Goal: Find specific page/section: Find specific page/section

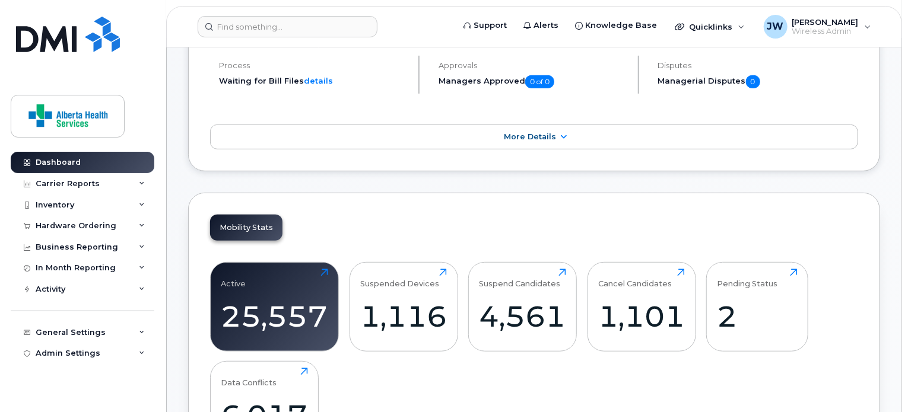
scroll to position [133, 0]
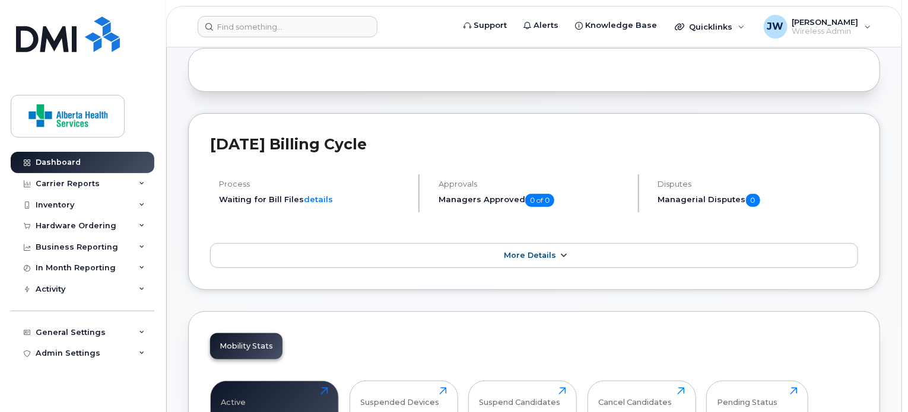
click at [562, 252] on icon at bounding box center [562, 256] width 9 height 8
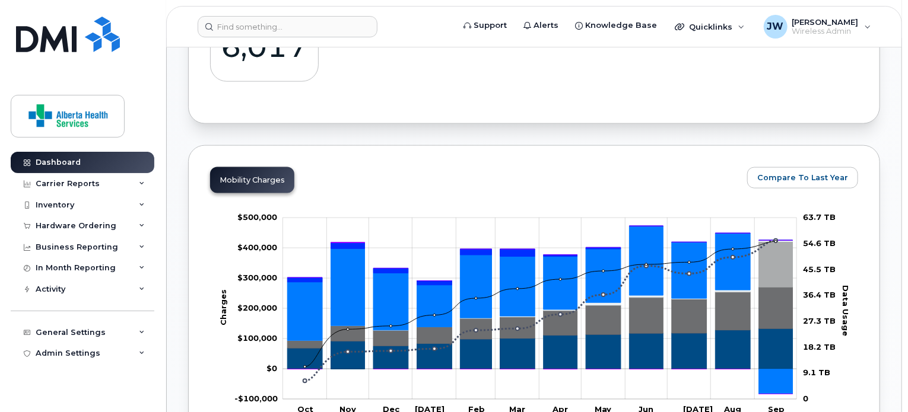
scroll to position [726, 0]
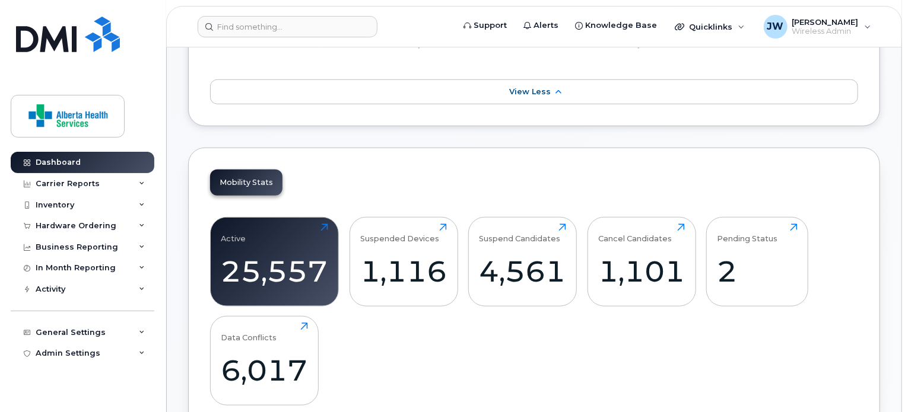
scroll to position [370, 0]
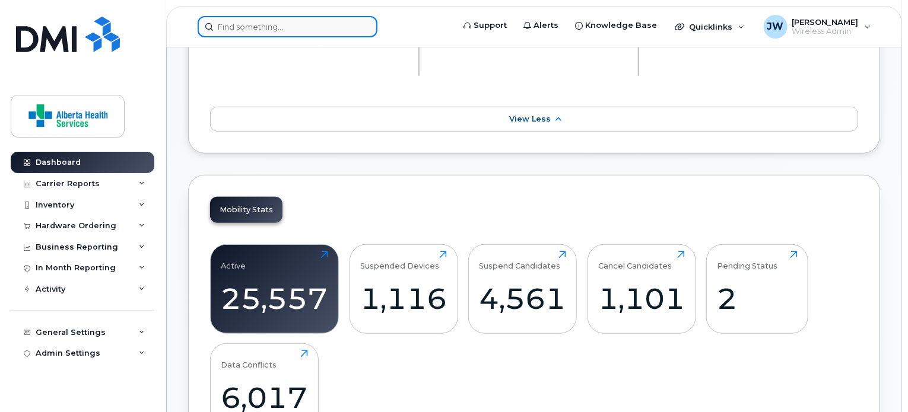
click at [285, 23] on input at bounding box center [288, 26] width 180 height 21
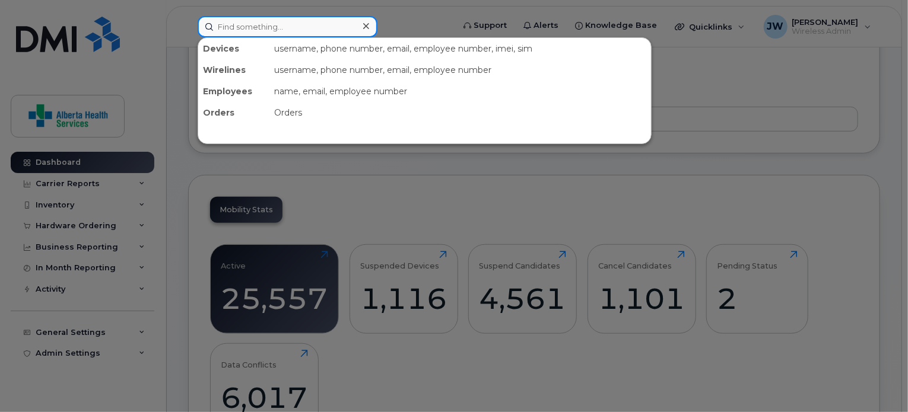
paste input "5873357429"
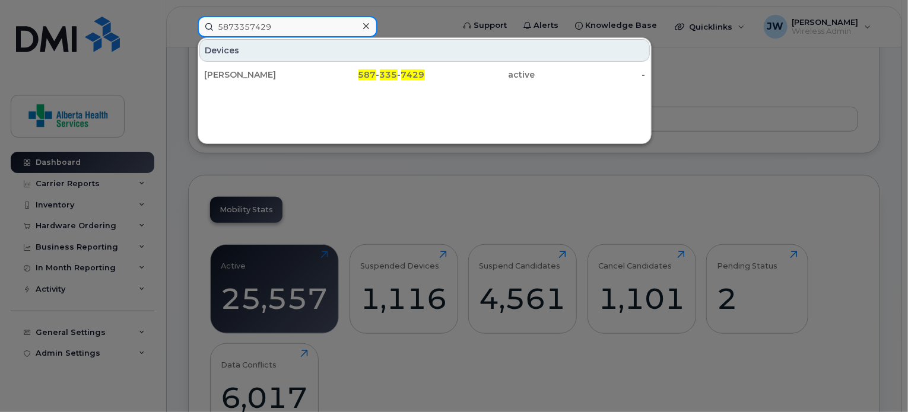
type input "5873357429"
click at [310, 85] on div "Lisa Leroux 587 - 335 - 7429 active -" at bounding box center [424, 75] width 453 height 24
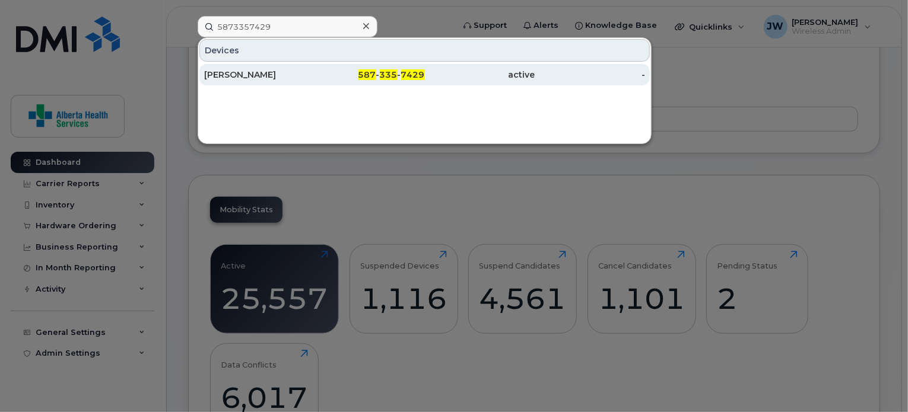
click at [315, 78] on div "587 - 335 - 7429" at bounding box center [369, 75] width 110 height 12
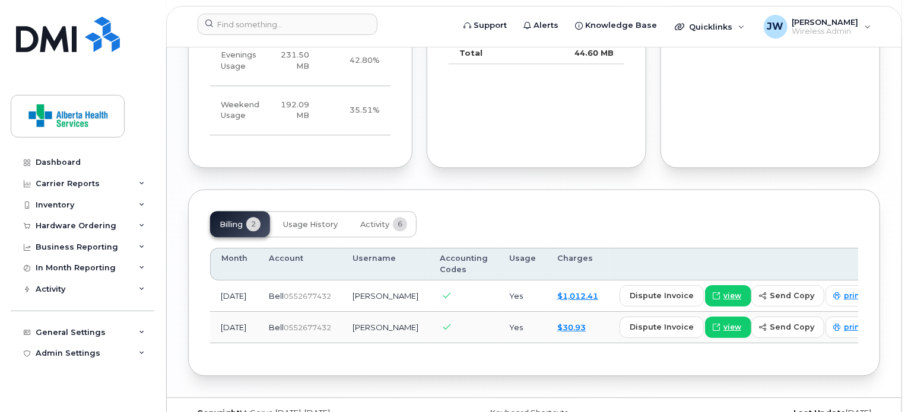
scroll to position [1270, 0]
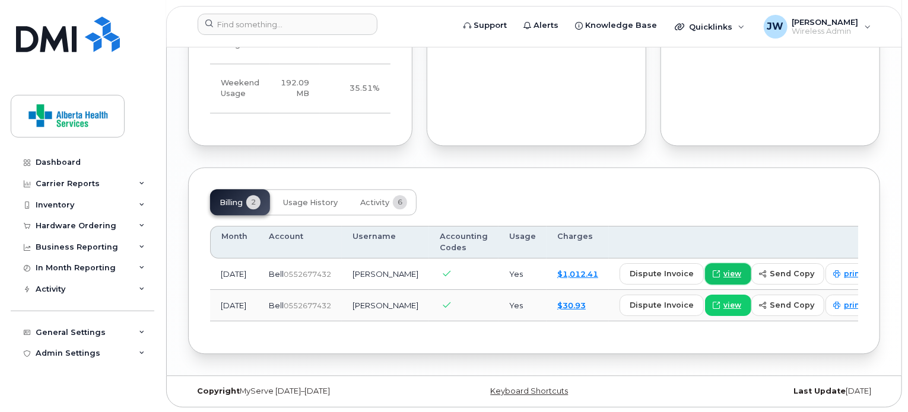
click at [723, 269] on span "view" at bounding box center [732, 274] width 18 height 11
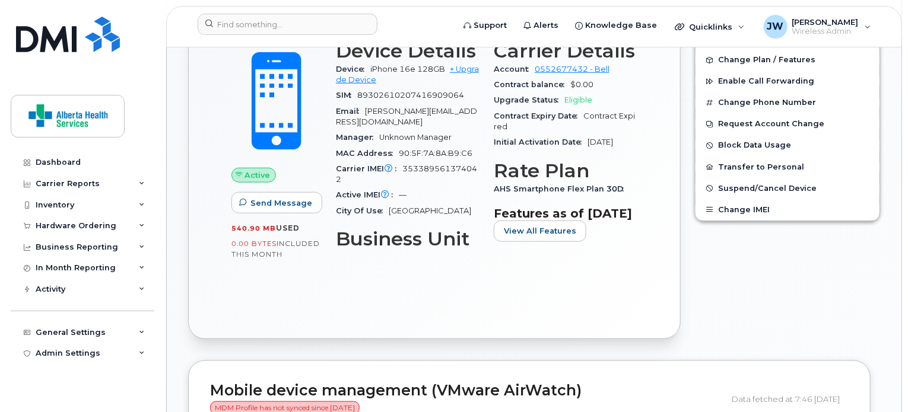
scroll to position [262, 0]
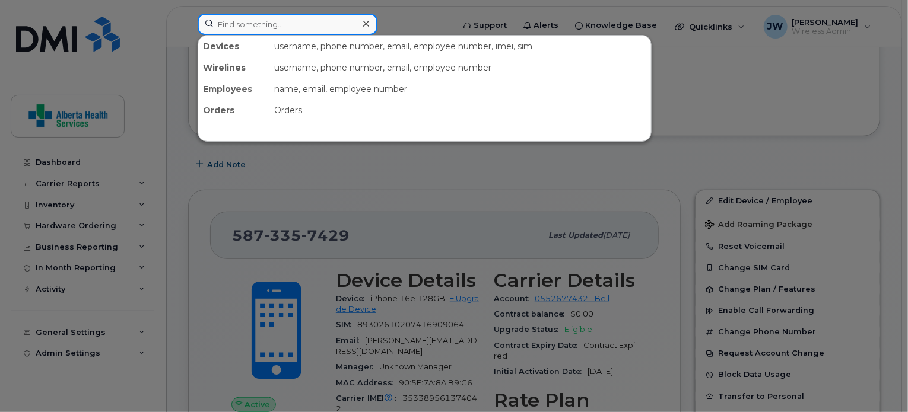
click at [316, 21] on input at bounding box center [288, 24] width 180 height 21
paste input "5873366535"
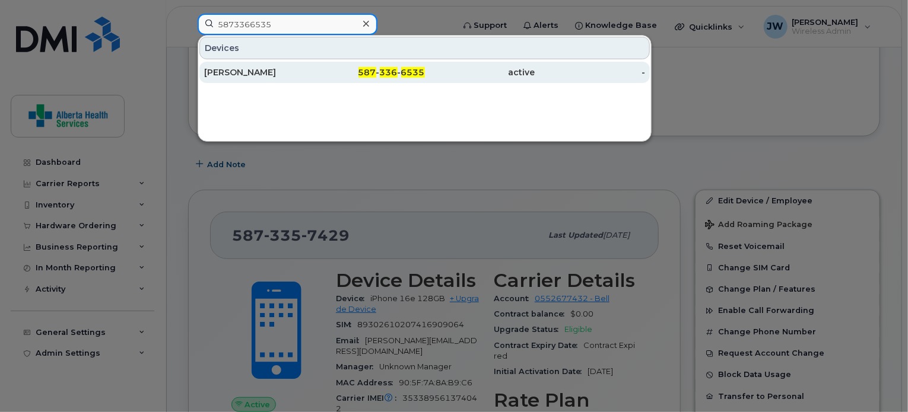
type input "5873366535"
click at [321, 71] on div "587 - 336 - 6535" at bounding box center [369, 72] width 110 height 12
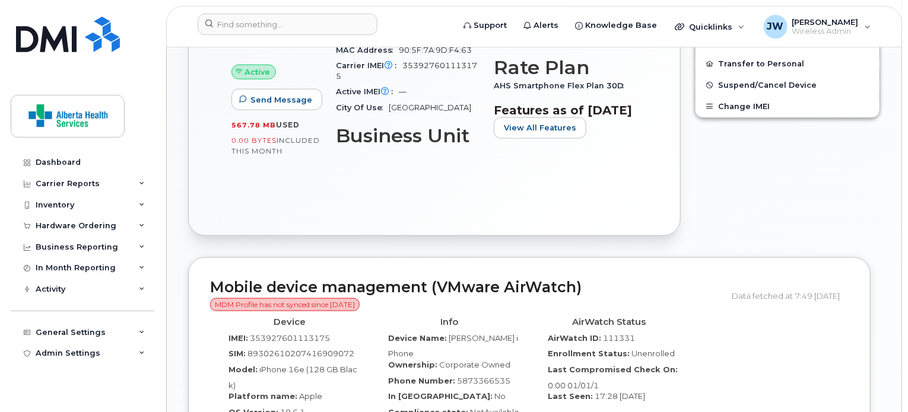
scroll to position [593, 0]
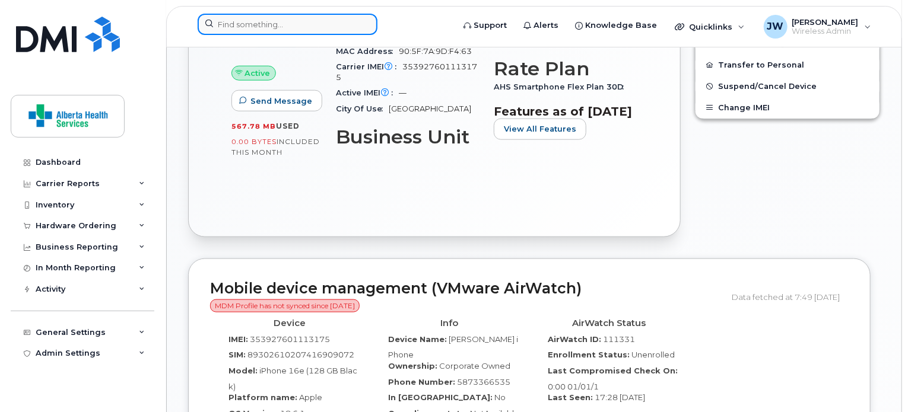
click at [310, 23] on input at bounding box center [288, 24] width 180 height 21
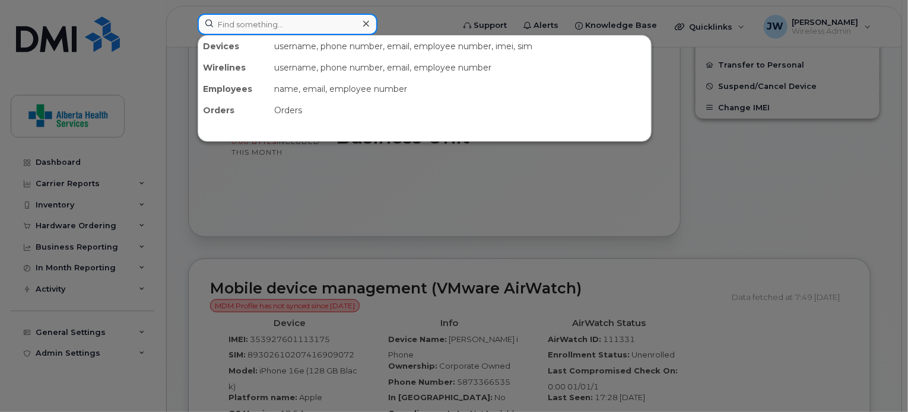
paste input "7802310085"
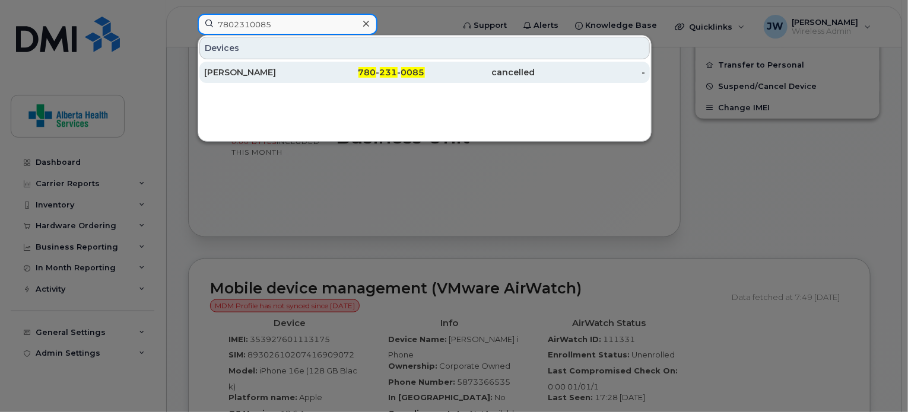
type input "7802310085"
click at [318, 64] on div "780 - 231 - 0085" at bounding box center [369, 72] width 110 height 21
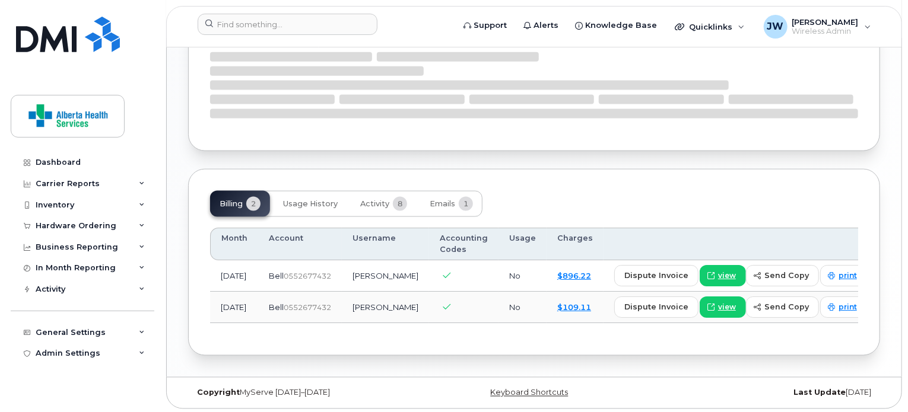
scroll to position [787, 0]
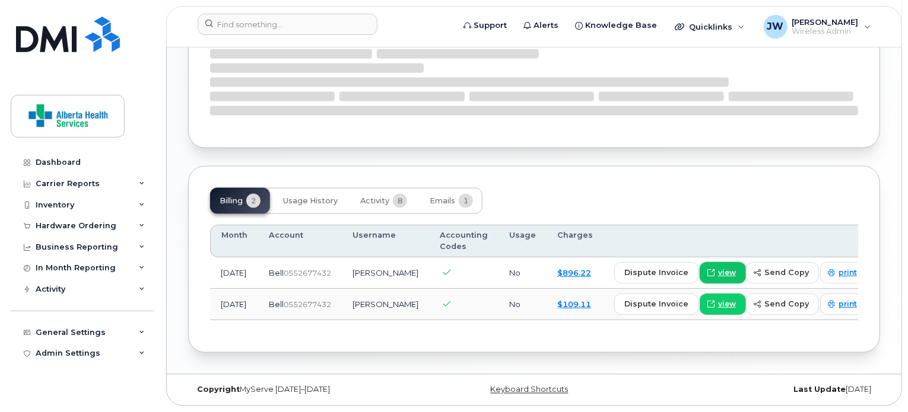
click at [707, 266] on link "view" at bounding box center [722, 272] width 46 height 21
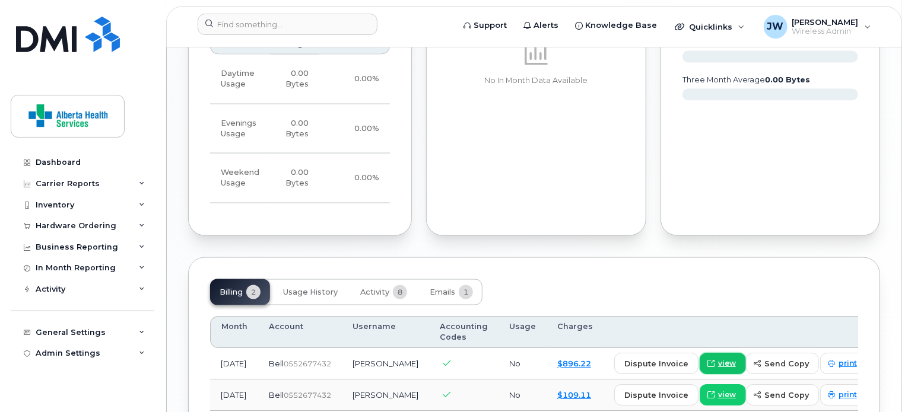
scroll to position [780, 0]
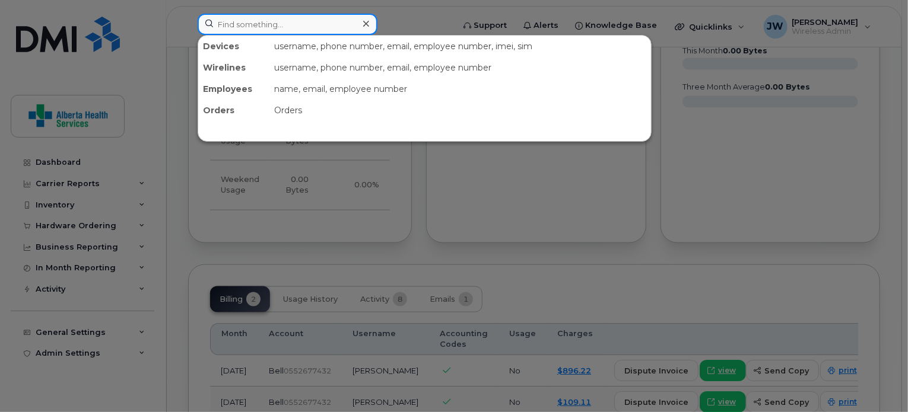
click at [309, 24] on input at bounding box center [288, 24] width 180 height 21
paste input "5873364695"
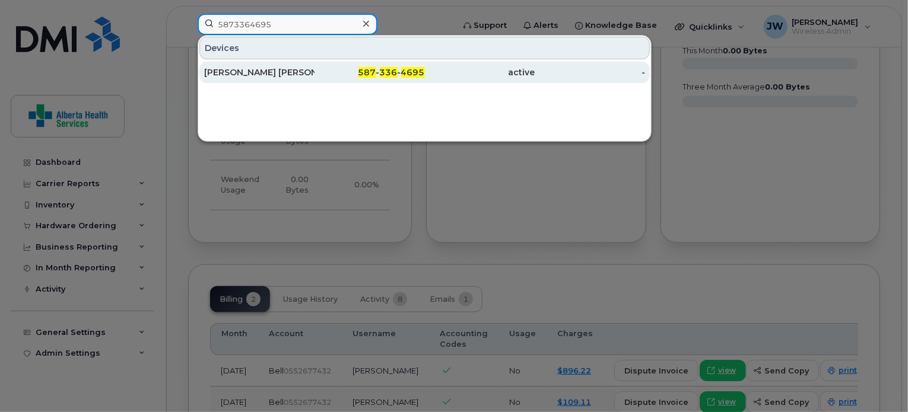
type input "5873364695"
click at [286, 69] on div "Joshua Garner Craig" at bounding box center [259, 72] width 110 height 12
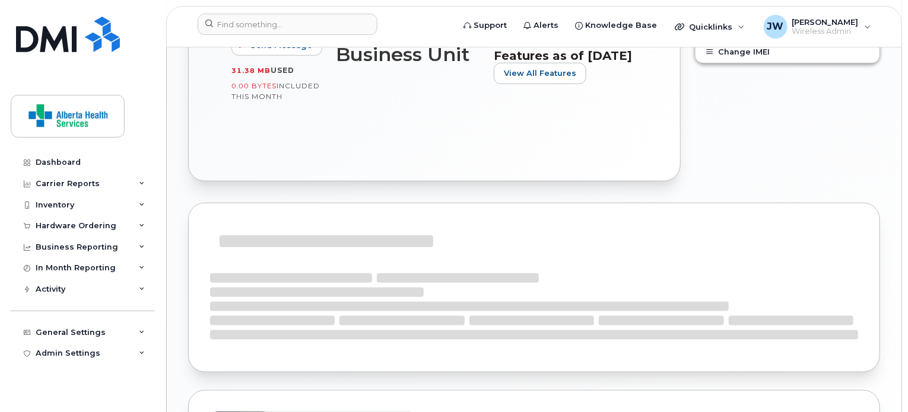
scroll to position [772, 0]
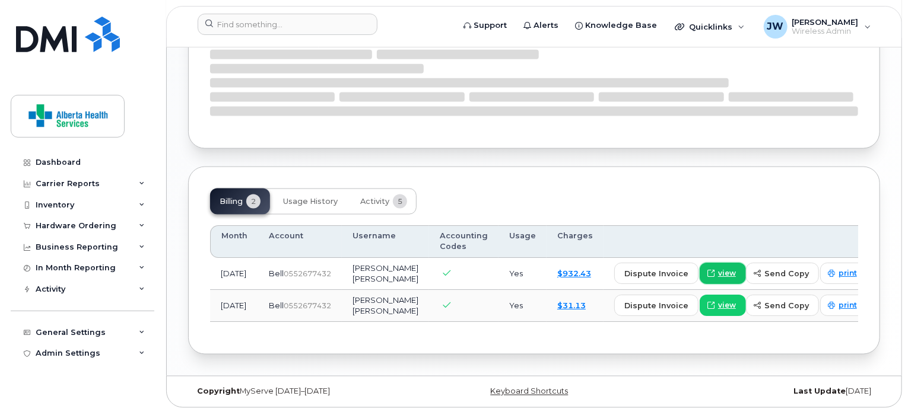
click at [705, 274] on span at bounding box center [710, 273] width 11 height 11
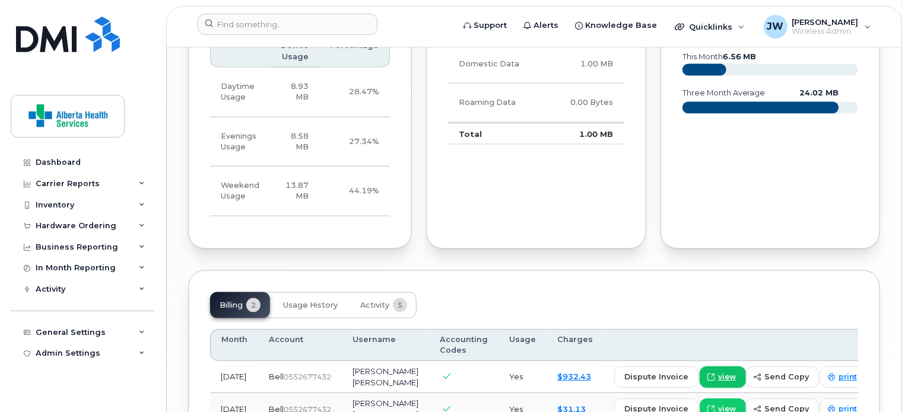
scroll to position [765, 0]
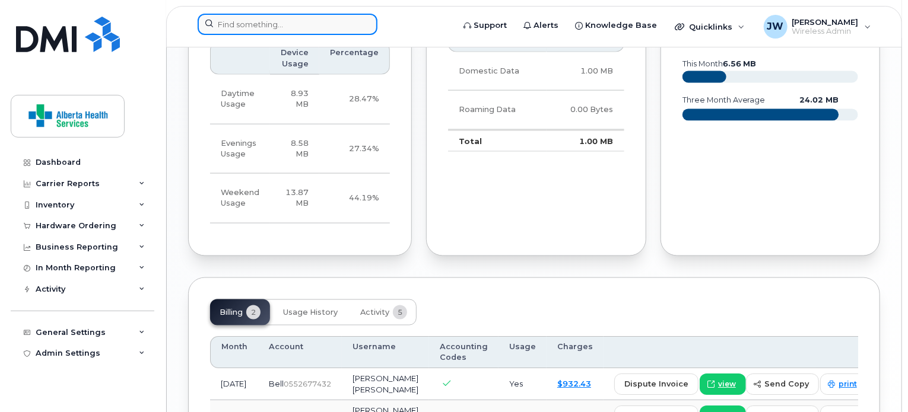
click at [320, 23] on input at bounding box center [288, 24] width 180 height 21
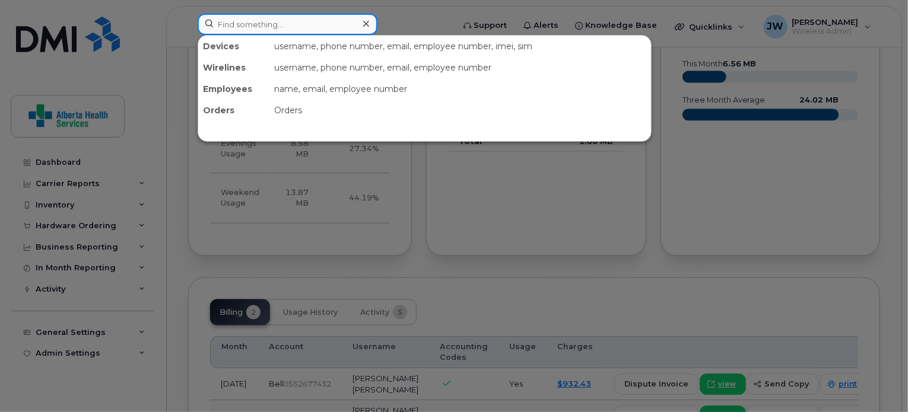
paste input "4034378406"
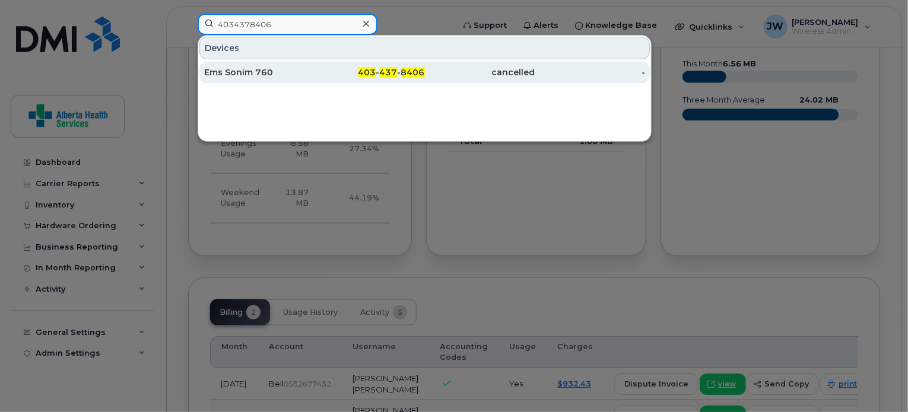
type input "4034378406"
click at [306, 69] on div "Ems Sonim 760" at bounding box center [259, 72] width 110 height 12
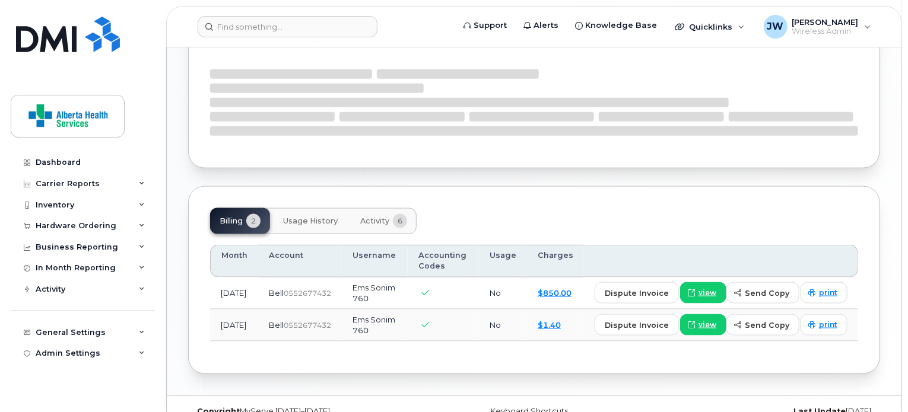
scroll to position [686, 0]
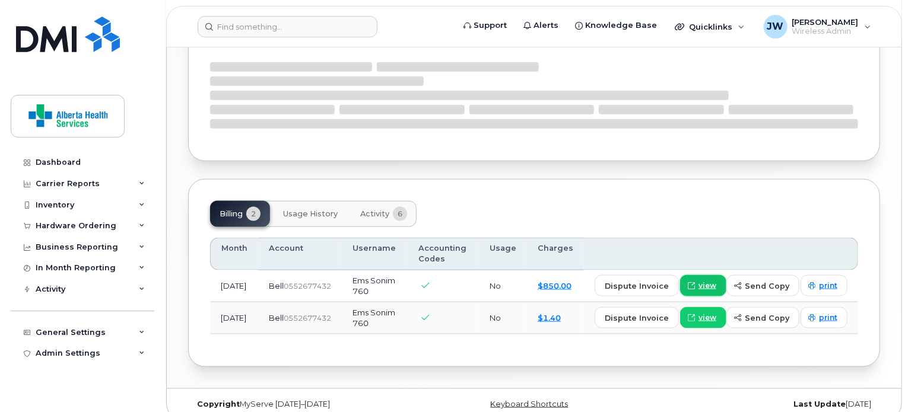
click at [716, 281] on span "view" at bounding box center [707, 286] width 18 height 11
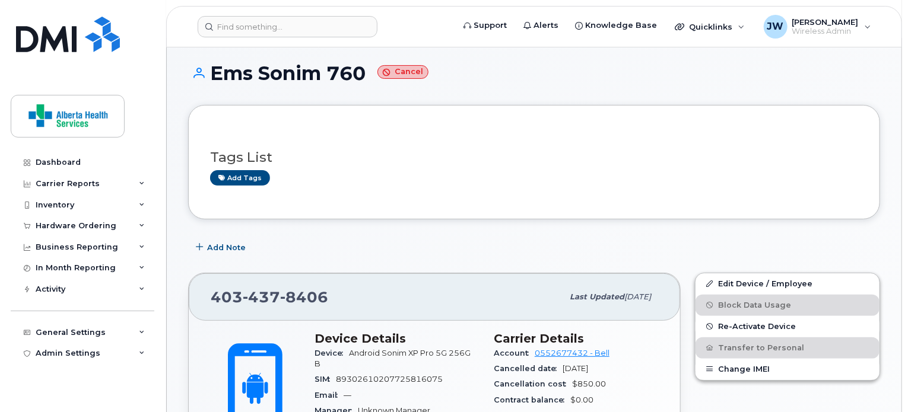
scroll to position [0, 0]
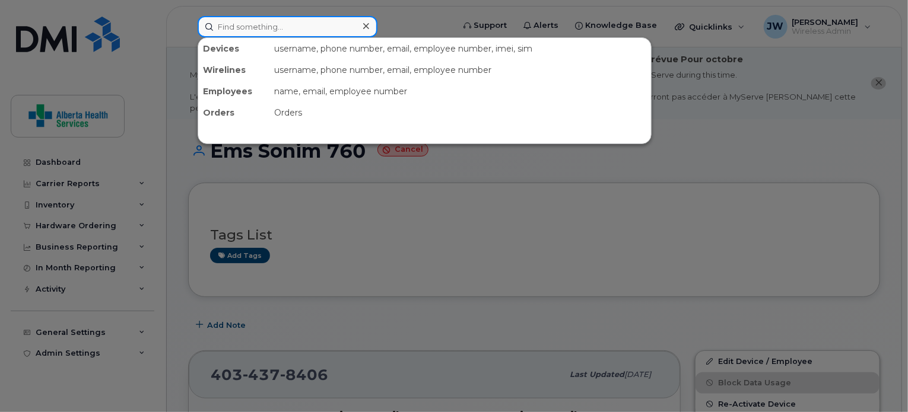
click at [342, 29] on input at bounding box center [288, 26] width 180 height 21
paste input "4033320371"
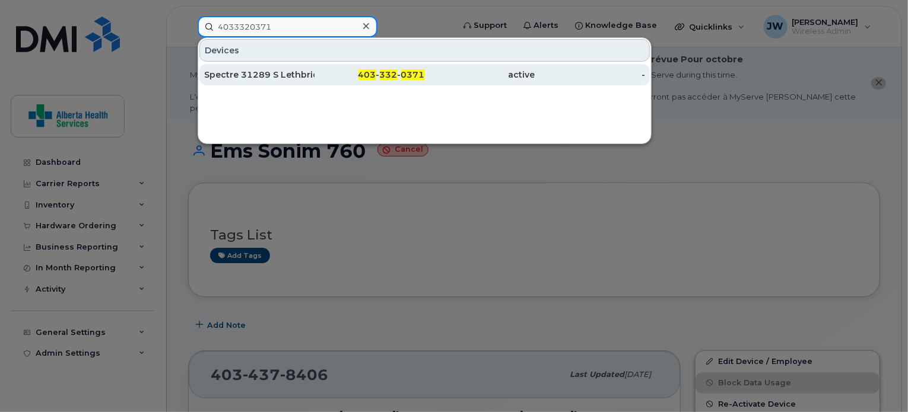
type input "4033320371"
click at [336, 72] on div "403 - 332 - 0371" at bounding box center [369, 75] width 110 height 12
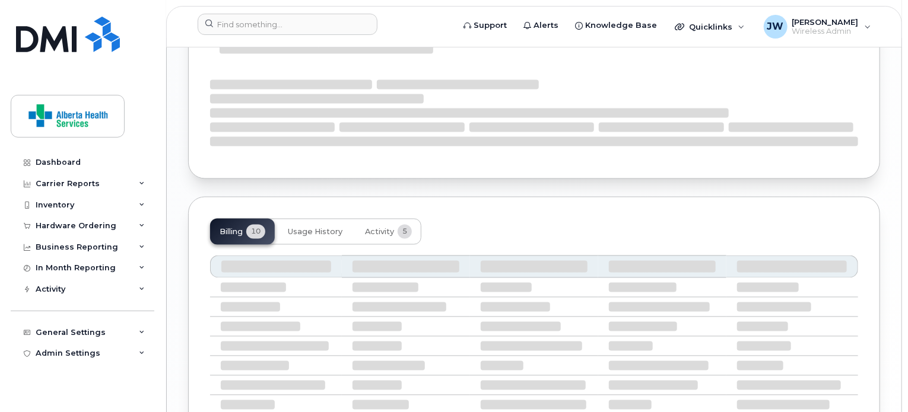
scroll to position [1101, 0]
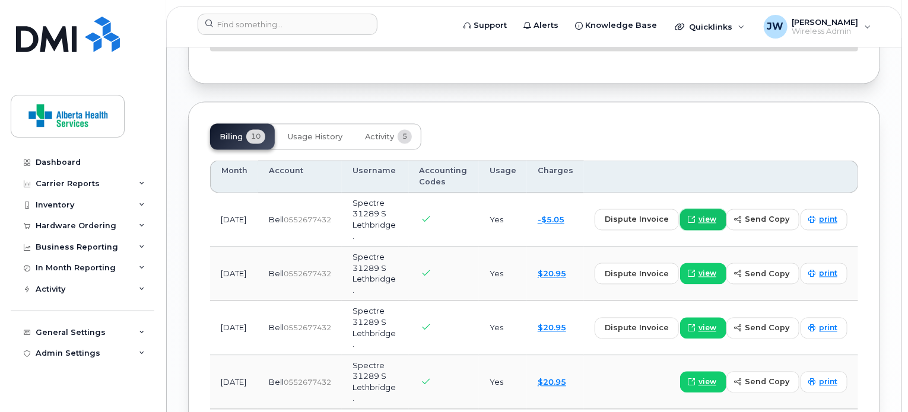
click at [720, 210] on link "view" at bounding box center [703, 219] width 46 height 21
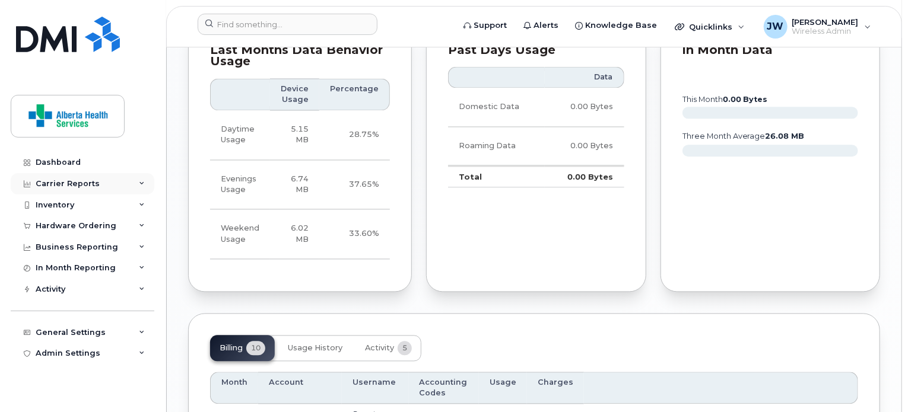
scroll to position [1201, 0]
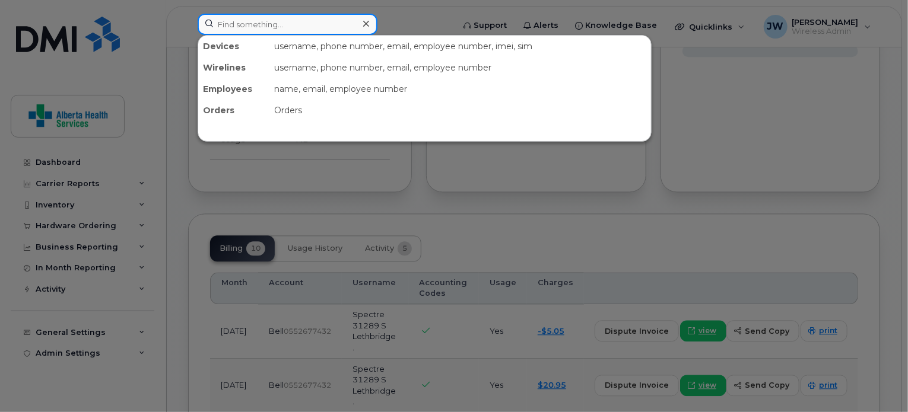
click at [290, 27] on input at bounding box center [288, 24] width 180 height 21
paste input "5873857932"
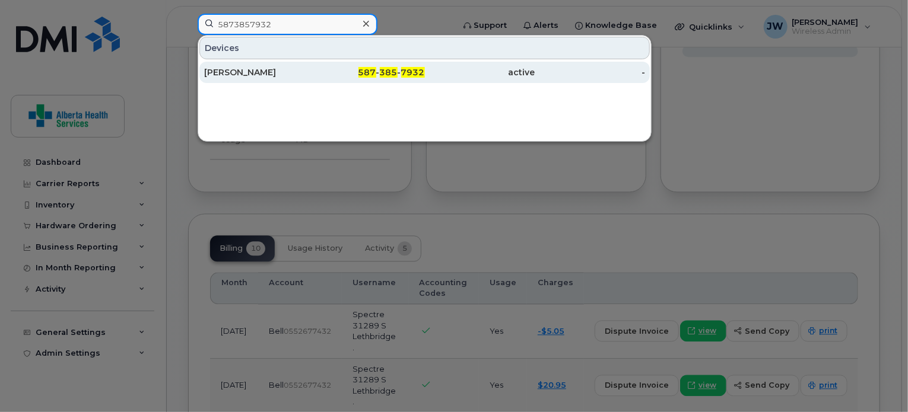
type input "5873857932"
click at [285, 68] on div "[PERSON_NAME]" at bounding box center [259, 72] width 110 height 12
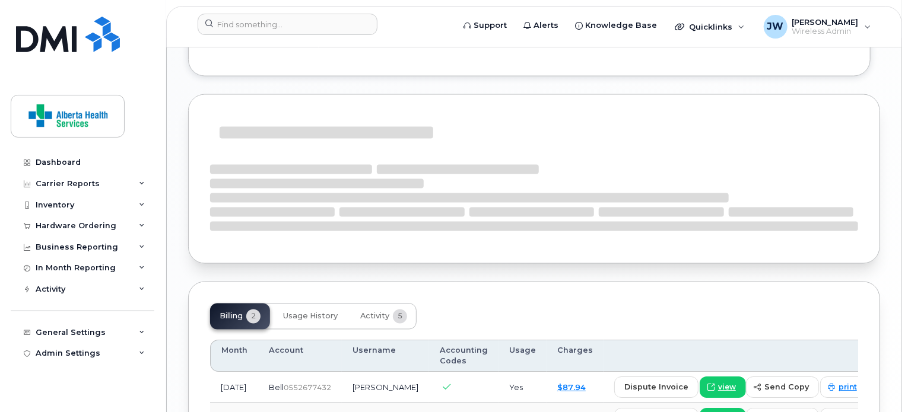
scroll to position [1009, 0]
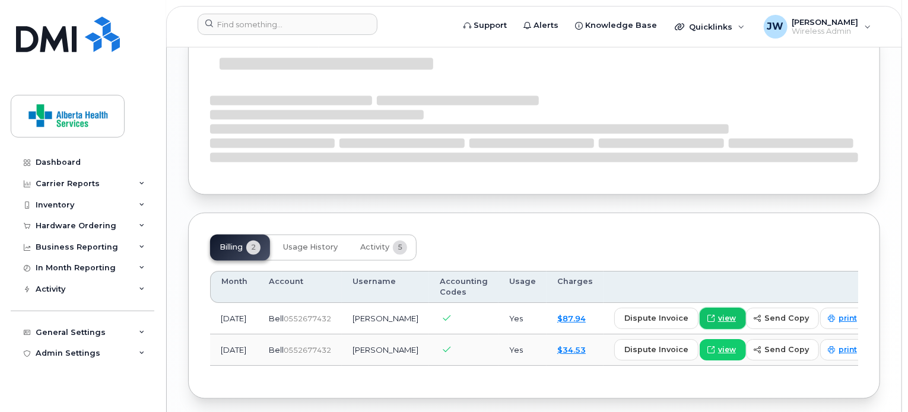
click at [705, 323] on span at bounding box center [710, 319] width 11 height 11
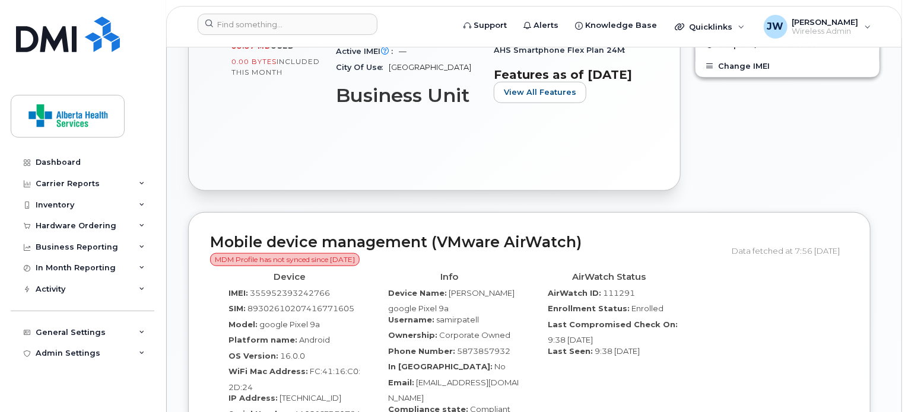
scroll to position [0, 0]
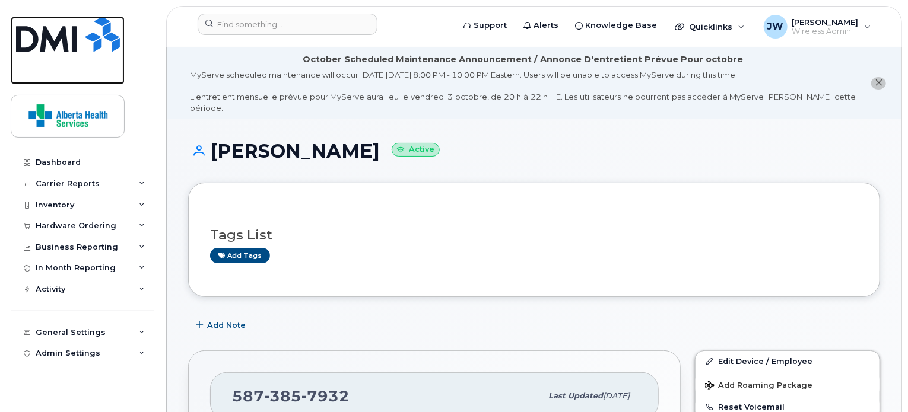
drag, startPoint x: 75, startPoint y: 45, endPoint x: 158, endPoint y: 49, distance: 83.2
click at [75, 45] on img at bounding box center [68, 35] width 104 height 36
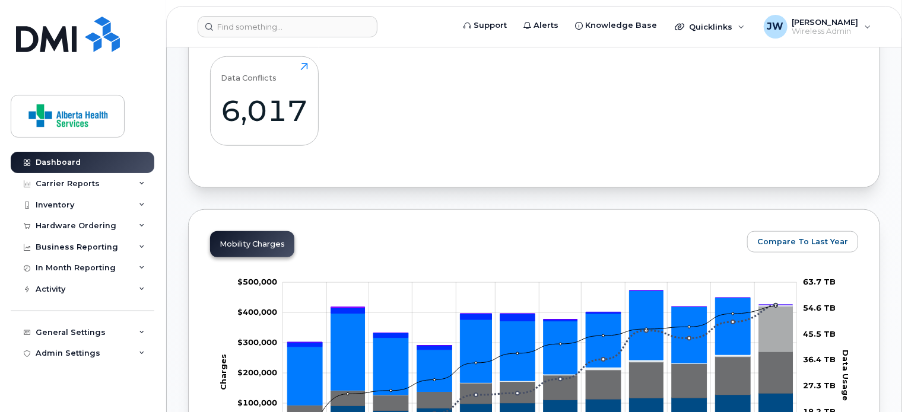
scroll to position [680, 0]
